Goal: Task Accomplishment & Management: Manage account settings

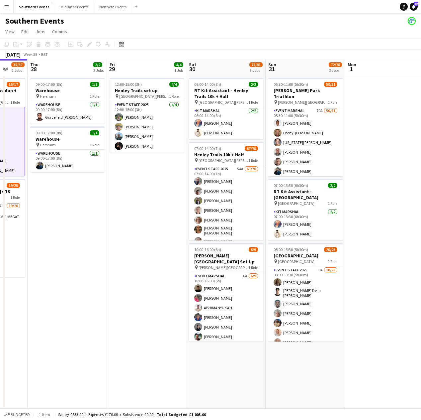
scroll to position [0, 211]
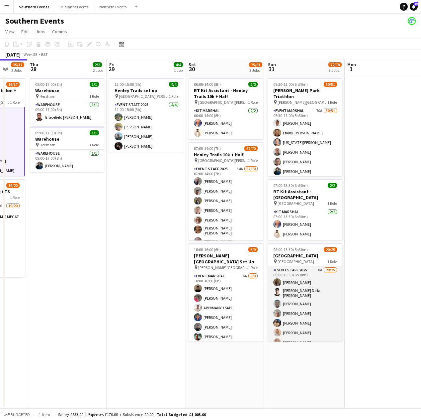
click at [319, 286] on app-card-role "Event Staff 2025 8A 20/25 08:00-13:30 (5h30m) [PERSON_NAME] [PERSON_NAME] De la…" at bounding box center [305, 394] width 74 height 256
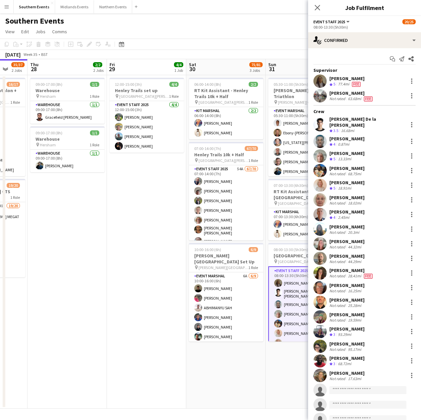
scroll to position [20, 0]
click at [378, 37] on div "single-neutral-actions-check-2 Confirmed" at bounding box center [364, 40] width 113 height 16
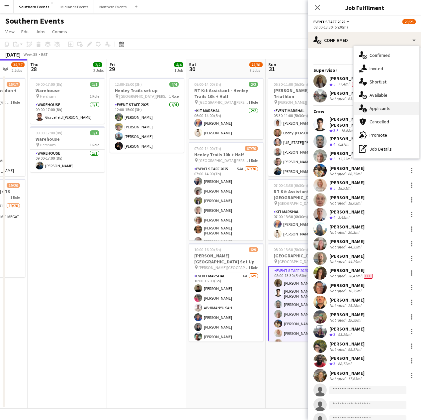
click at [385, 108] on div "single-neutral-actions-information Applicants" at bounding box center [387, 108] width 66 height 13
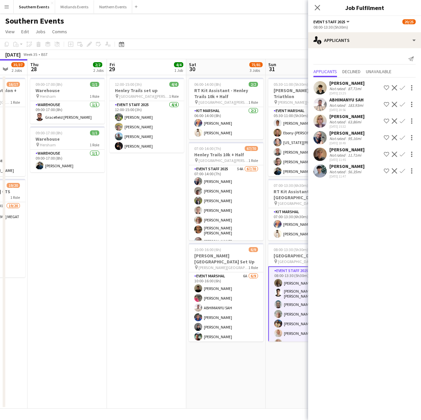
click at [360, 174] on div "56.35mi" at bounding box center [355, 171] width 16 height 5
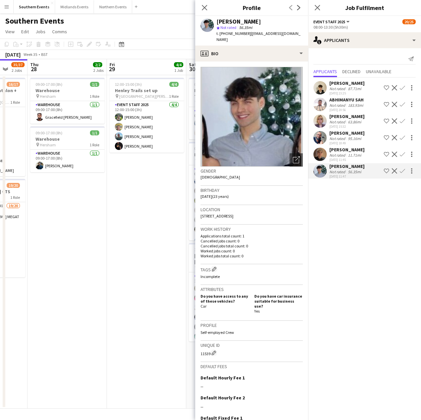
click at [359, 156] on div "11.71mi" at bounding box center [355, 155] width 16 height 5
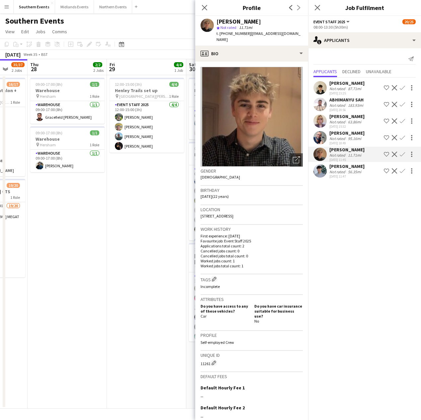
click at [360, 137] on div "95.16mi" at bounding box center [355, 138] width 16 height 5
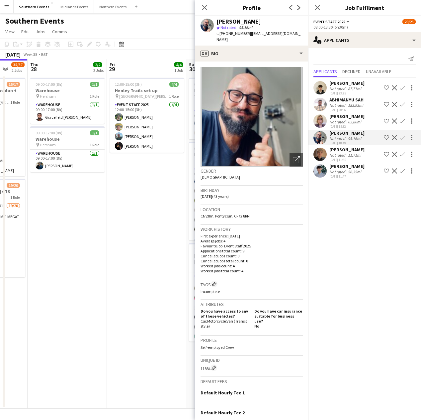
click at [359, 122] on div "63.86mi" at bounding box center [355, 121] width 16 height 5
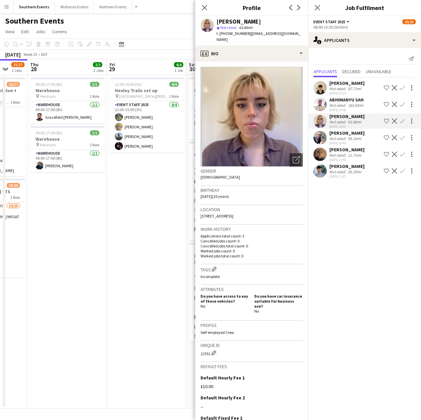
click at [359, 107] on div "183.93mi" at bounding box center [356, 105] width 18 height 5
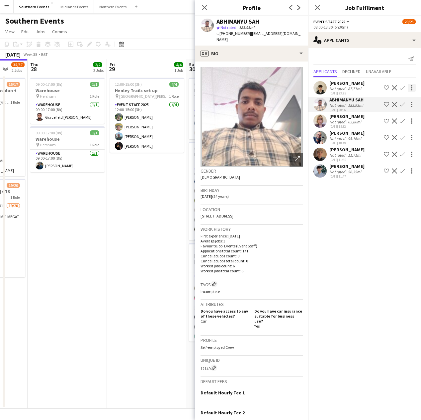
click at [413, 85] on div at bounding box center [412, 88] width 8 height 8
click at [362, 214] on div at bounding box center [210, 210] width 421 height 420
click at [411, 59] on icon "Send notification" at bounding box center [411, 58] width 5 height 5
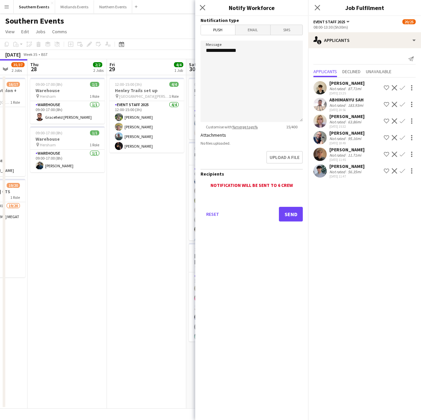
click at [253, 30] on span "Email" at bounding box center [253, 30] width 35 height 10
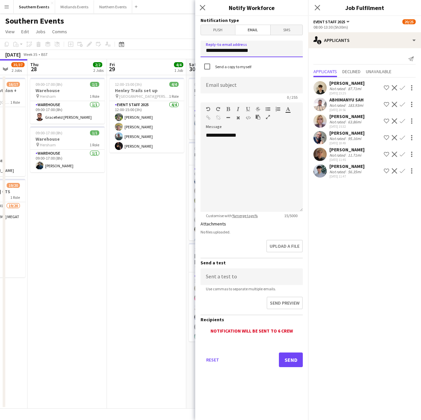
drag, startPoint x: 264, startPoint y: 51, endPoint x: 185, endPoint y: 53, distance: 79.5
click at [185, 53] on body "Menu Boards Boards Boards All jobs Status Workforce Workforce My Workforce Recr…" at bounding box center [210, 210] width 421 height 420
type input "**********"
click at [245, 166] on div "**********" at bounding box center [252, 172] width 102 height 80
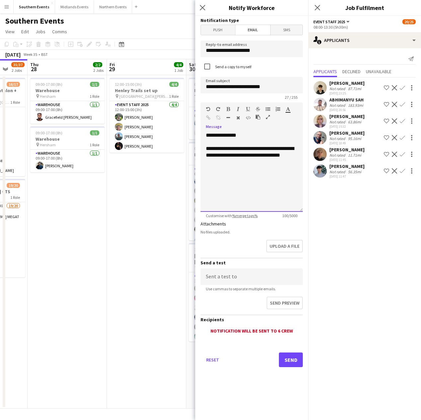
click at [265, 152] on div "**********" at bounding box center [252, 151] width 92 height 13
click at [241, 164] on div "**********" at bounding box center [252, 155] width 92 height 20
click at [256, 163] on div "**********" at bounding box center [252, 155] width 92 height 20
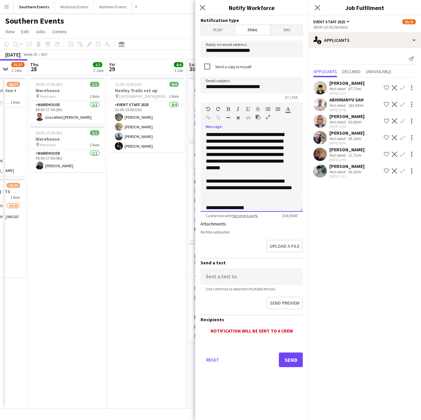
scroll to position [27, 0]
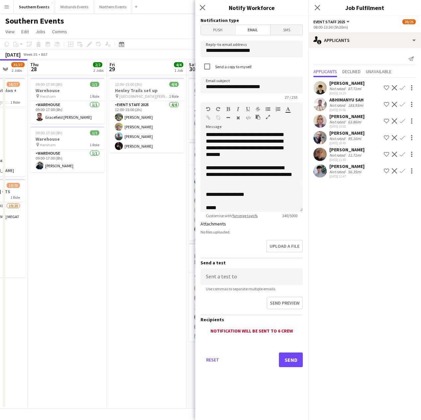
click at [404, 154] on app-icon "Confirm" at bounding box center [402, 154] width 5 height 5
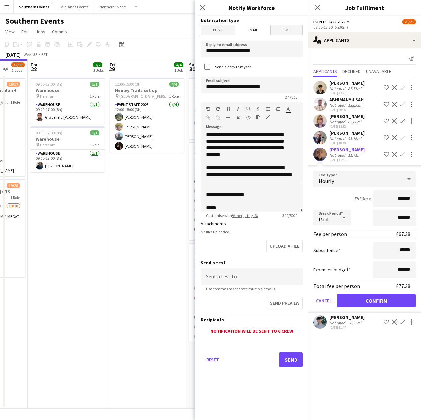
click at [353, 156] on div "11.71mi" at bounding box center [355, 155] width 16 height 5
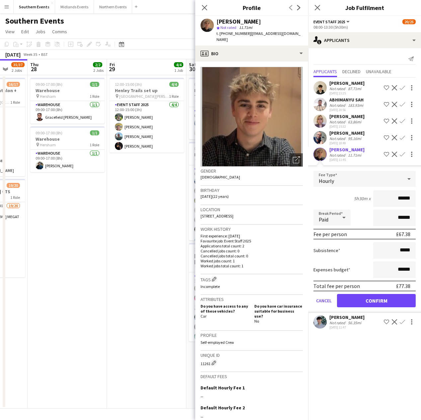
click at [402, 155] on app-icon "Confirm" at bounding box center [402, 154] width 5 height 5
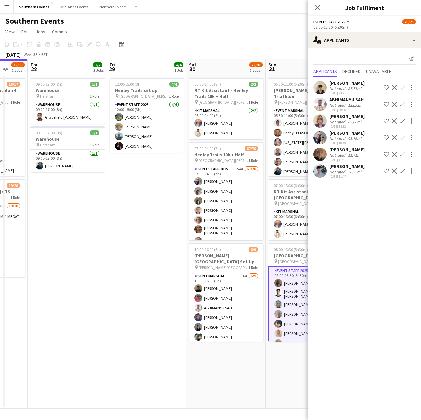
click at [402, 155] on app-icon "Confirm" at bounding box center [402, 154] width 5 height 5
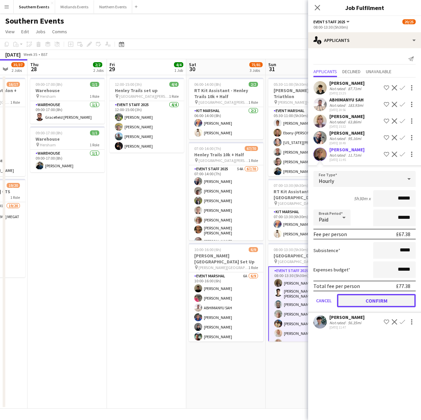
click at [364, 301] on button "Confirm" at bounding box center [376, 300] width 79 height 13
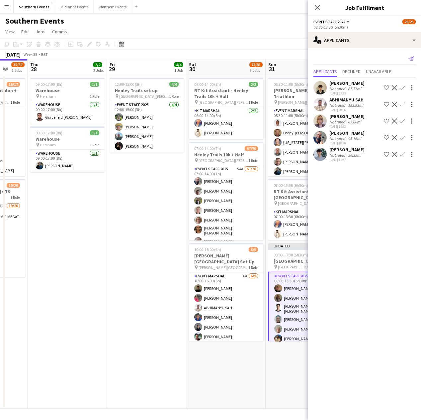
click at [414, 58] on app-icon "Send notification" at bounding box center [411, 58] width 9 height 9
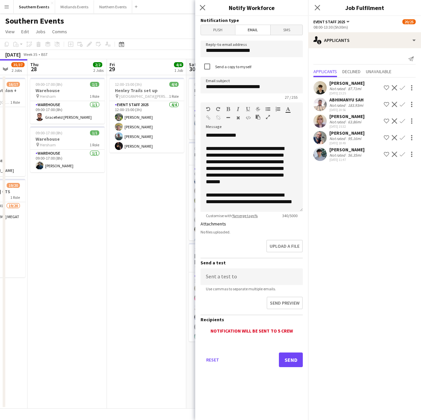
scroll to position [32, 0]
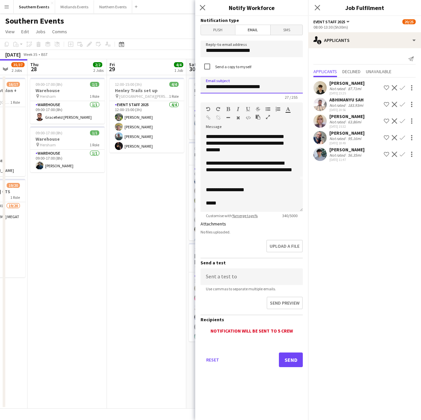
click at [261, 86] on input "**********" at bounding box center [252, 85] width 102 height 17
type input "**********"
click at [256, 234] on div "No files uploaded." at bounding box center [252, 231] width 102 height 5
click at [289, 361] on button "Send" at bounding box center [291, 359] width 24 height 15
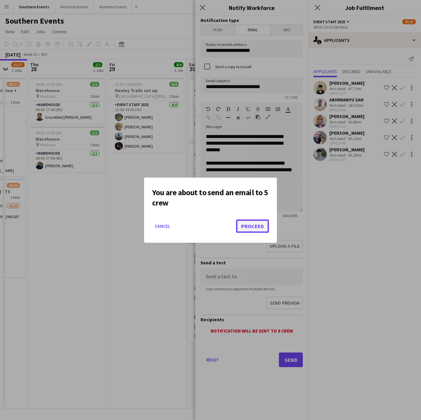
click at [248, 224] on button "Proceed" at bounding box center [252, 225] width 33 height 13
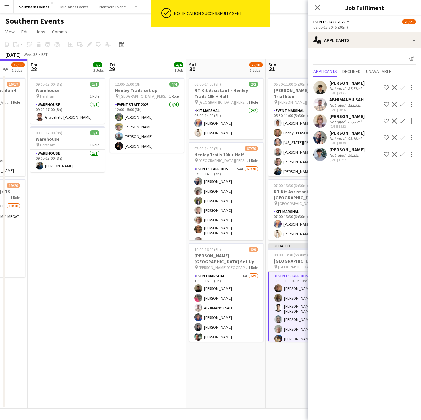
click at [295, 301] on app-card-role "Event Staff 2025 7A 21/25 08:00-13:30 (5h30m) [PERSON_NAME] [PERSON_NAME] De la…" at bounding box center [306, 400] width 74 height 257
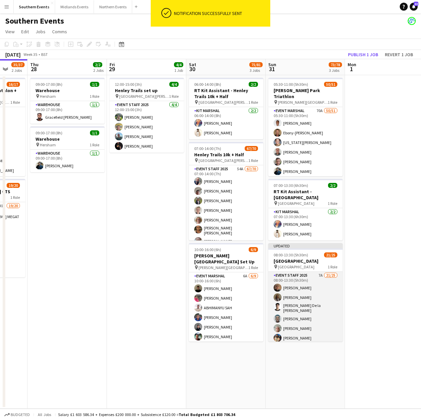
click at [303, 292] on app-card-role "Event Staff 2025 7A 21/25 08:00-13:30 (5h30m) [PERSON_NAME] [PERSON_NAME] De la…" at bounding box center [306, 400] width 74 height 256
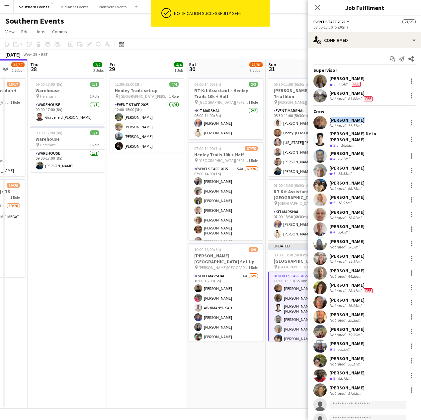
drag, startPoint x: 357, startPoint y: 119, endPoint x: 331, endPoint y: 120, distance: 26.3
click at [331, 120] on div "[PERSON_NAME]" at bounding box center [347, 120] width 35 height 6
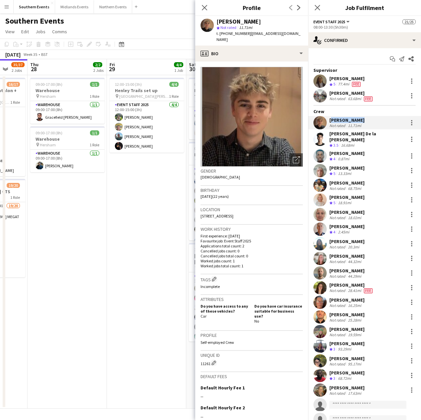
copy div "[PERSON_NAME]"
click at [372, 134] on div "[PERSON_NAME] De la [PERSON_NAME]" at bounding box center [368, 137] width 76 height 12
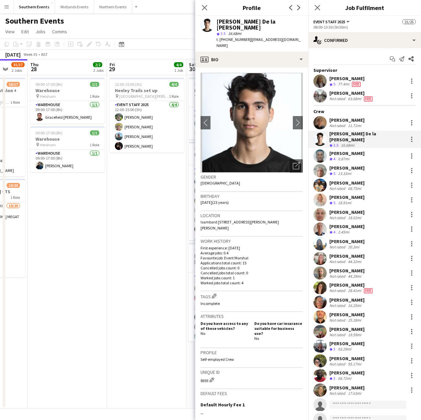
click at [373, 151] on div "[PERSON_NAME] Crew rating 4 0.87mi" at bounding box center [364, 155] width 113 height 13
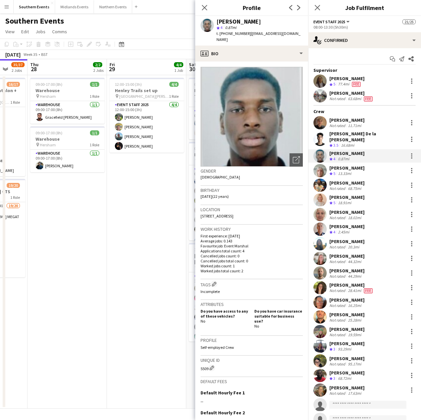
click at [375, 164] on div "[PERSON_NAME] Crew rating 5 13.33mi" at bounding box center [364, 170] width 113 height 13
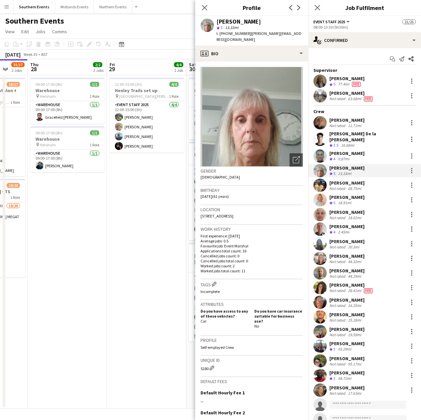
click at [375, 178] on div "[PERSON_NAME] Not rated 68.75mi" at bounding box center [364, 184] width 113 height 13
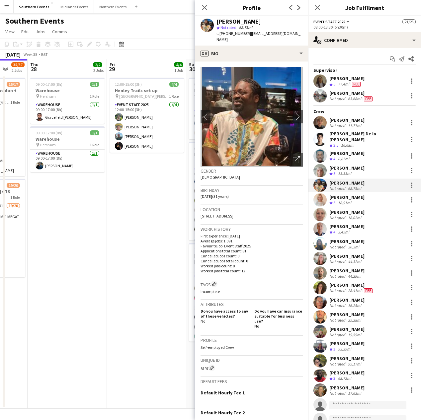
click at [374, 195] on div "[PERSON_NAME] Crew rating 5 18.91mi" at bounding box center [364, 199] width 113 height 13
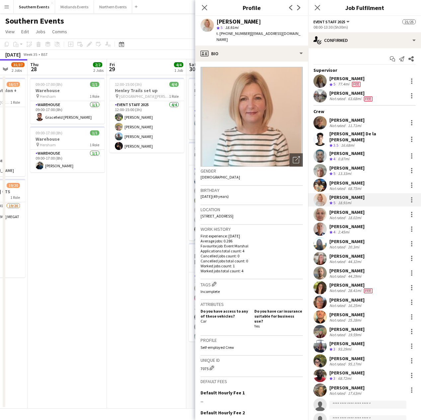
click at [369, 214] on div "[PERSON_NAME] Not rated 18.02mi" at bounding box center [364, 214] width 113 height 13
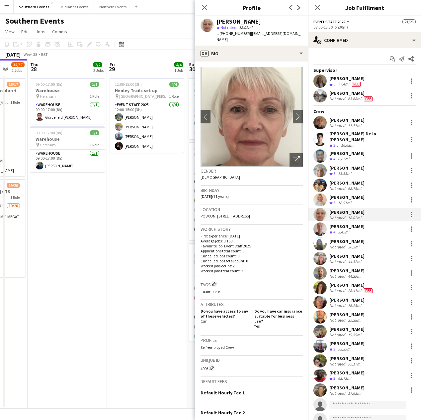
click at [371, 225] on div "[PERSON_NAME] Crew rating 4 2.45mi" at bounding box center [364, 228] width 113 height 13
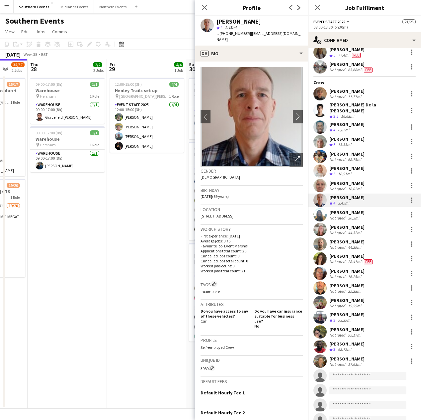
scroll to position [30, 0]
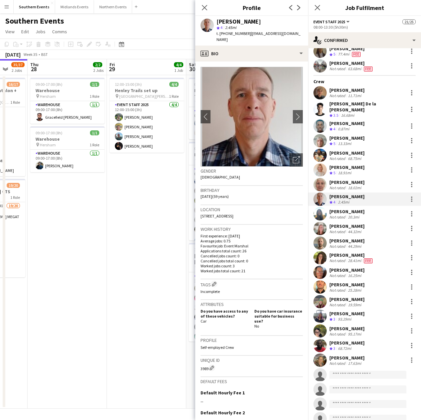
click at [370, 210] on div "[PERSON_NAME] Not rated 20.3mi" at bounding box center [364, 213] width 113 height 13
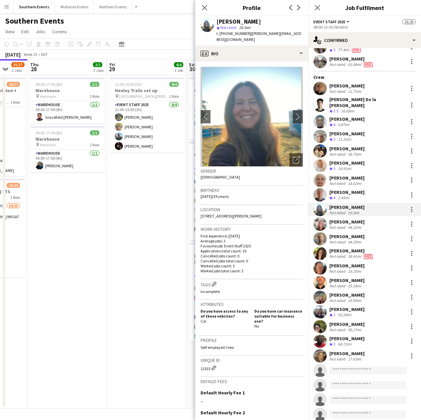
scroll to position [39, 0]
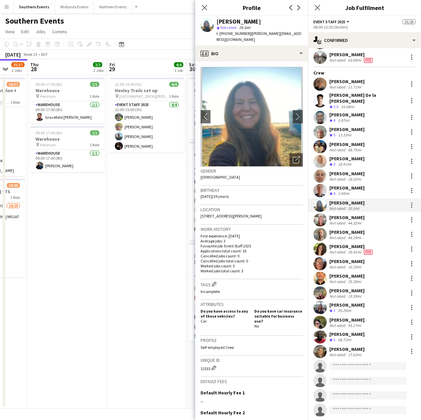
click at [367, 229] on div "[PERSON_NAME] Not rated 44.29mi" at bounding box center [364, 234] width 113 height 13
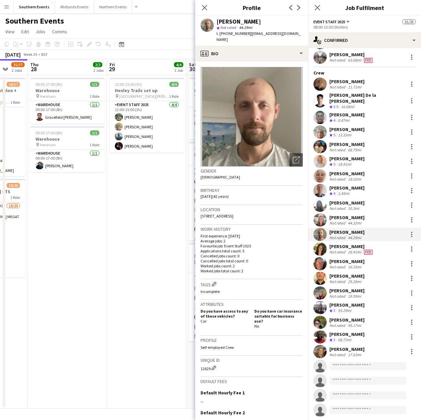
click at [179, 35] on app-page-menu "View Day view expanded Day view collapsed Month view Date picker Jump to [DATE]…" at bounding box center [210, 32] width 421 height 13
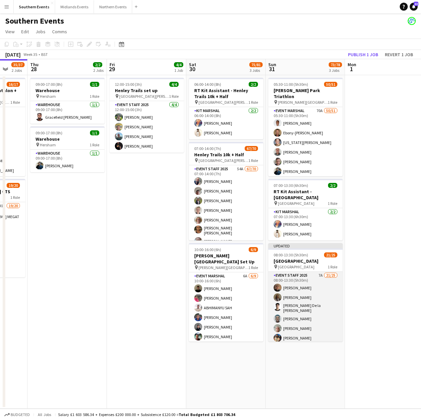
click at [310, 287] on app-card-role "Event Staff 2025 7A 21/25 08:00-13:30 (5h30m) [PERSON_NAME] [PERSON_NAME] De la…" at bounding box center [306, 400] width 74 height 256
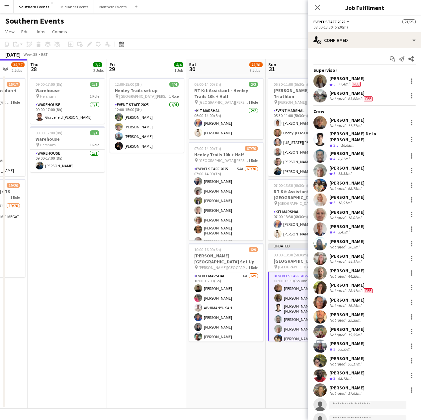
click at [284, 31] on app-page-menu "View Day view expanded Day view collapsed Month view Date picker Jump to [DATE]…" at bounding box center [210, 32] width 421 height 13
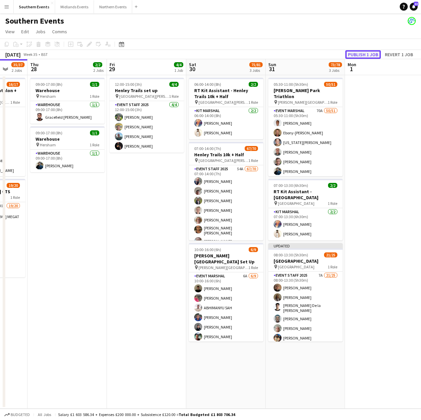
click at [367, 55] on button "Publish 1 job" at bounding box center [364, 54] width 36 height 9
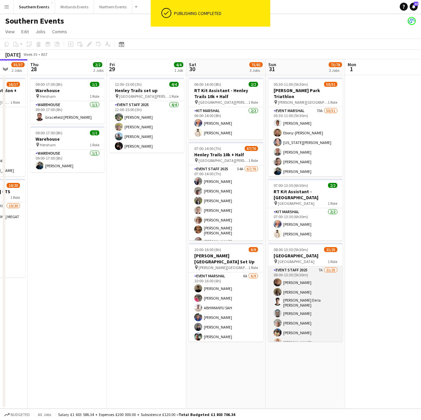
click at [325, 292] on app-card-role "Event Staff 2025 7A 21/25 08:00-13:30 (5h30m) [PERSON_NAME] [PERSON_NAME] De la…" at bounding box center [306, 394] width 74 height 256
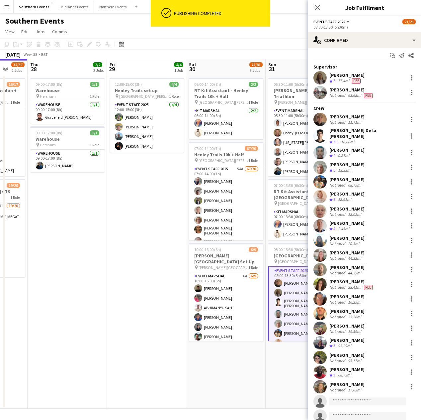
scroll to position [6, 0]
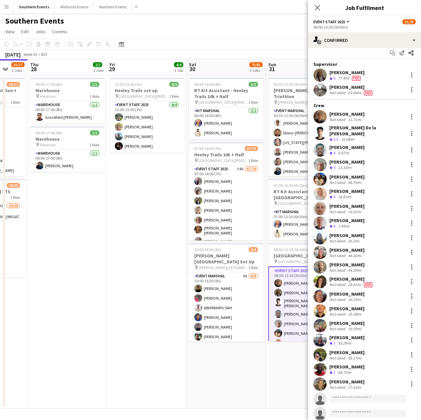
click at [358, 311] on div "25.28mi" at bounding box center [355, 313] width 16 height 5
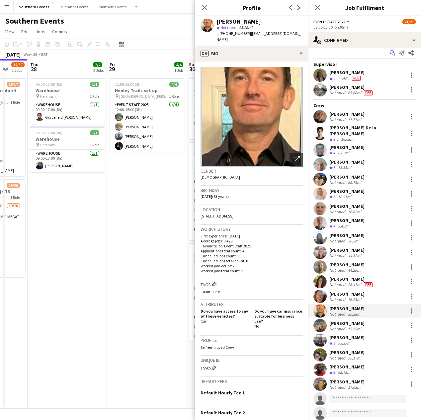
click at [390, 53] on icon "Start chat" at bounding box center [392, 52] width 5 height 5
